Goal: Obtain resource: Download file/media

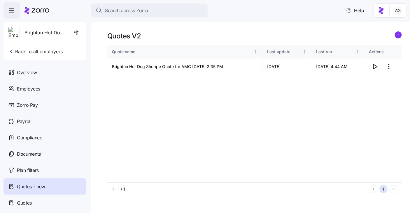
click at [169, 9] on div "Search across Zorro..." at bounding box center [149, 10] width 107 height 7
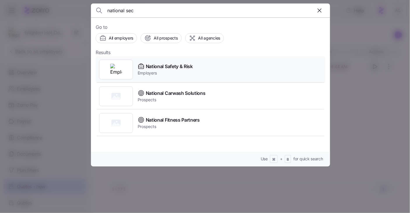
type input "national sec"
click at [173, 64] on span "National Safety & Risk" at bounding box center [169, 66] width 47 height 7
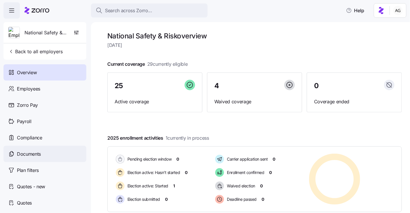
click at [30, 151] on span "Documents" at bounding box center [29, 154] width 24 height 7
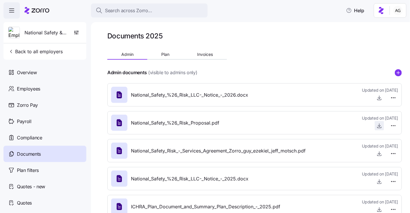
click at [379, 126] on icon "button" at bounding box center [379, 125] width 0 height 3
